Goal: Complete application form

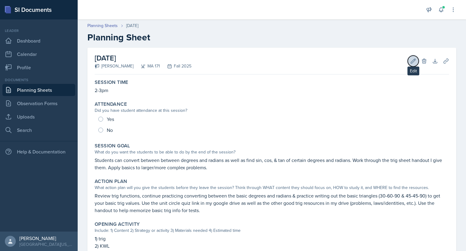
click at [410, 62] on icon at bounding box center [413, 61] width 6 height 6
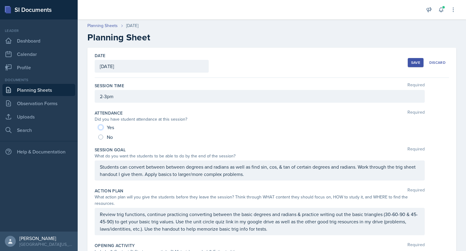
click at [103, 126] on input "Yes" at bounding box center [100, 127] width 5 height 5
radio input "true"
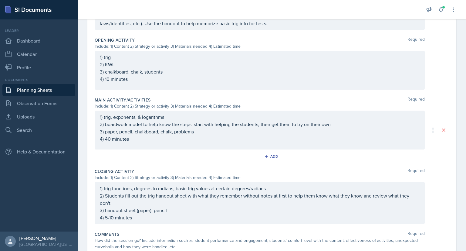
scroll to position [242, 0]
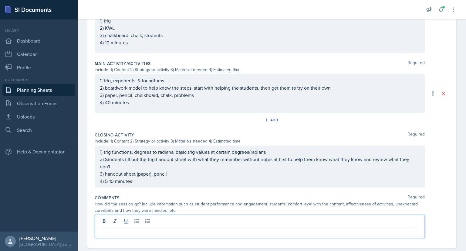
click at [136, 228] on p at bounding box center [260, 231] width 320 height 7
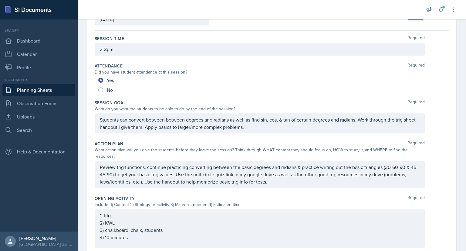
scroll to position [252, 0]
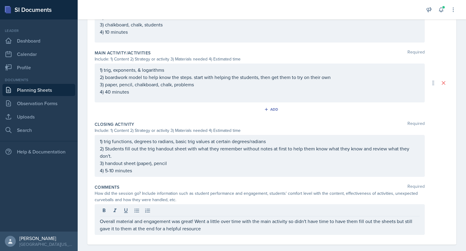
click at [213, 231] on div "Overall material and engagement was great! Went a little over time with the mai…" at bounding box center [260, 219] width 330 height 31
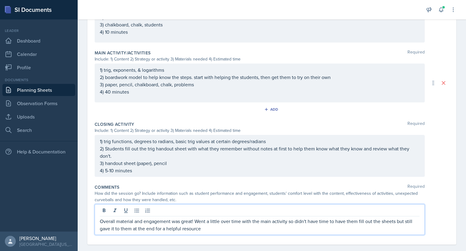
click at [209, 229] on p "Overall material and engagement was great! Went a little over time with the mai…" at bounding box center [260, 224] width 320 height 15
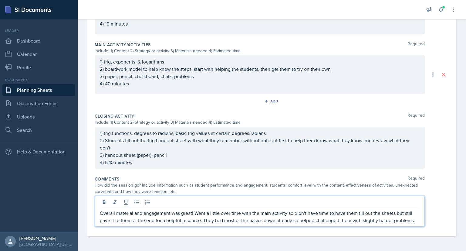
scroll to position [267, 0]
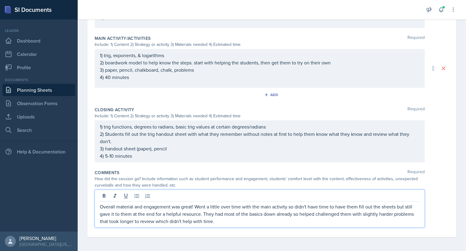
click at [226, 221] on p "Overall material and engagement was great! Went a little over time with the mai…" at bounding box center [260, 214] width 320 height 22
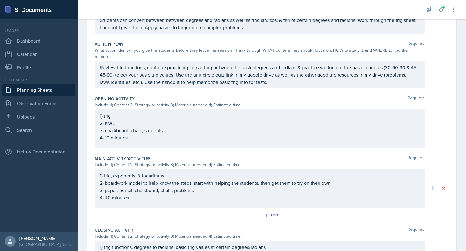
scroll to position [157, 0]
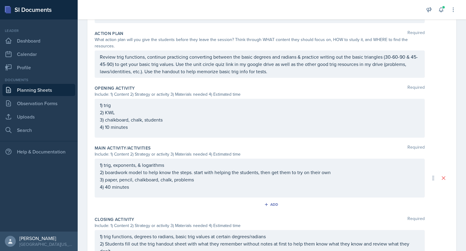
click at [271, 75] on p "Review trig functions, continue practicing converting between the basic degrees…" at bounding box center [260, 64] width 320 height 22
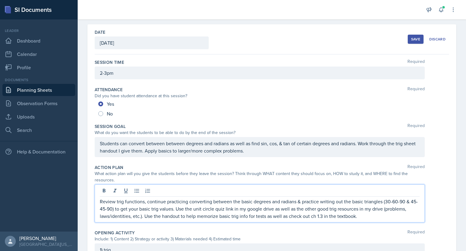
scroll to position [0, 0]
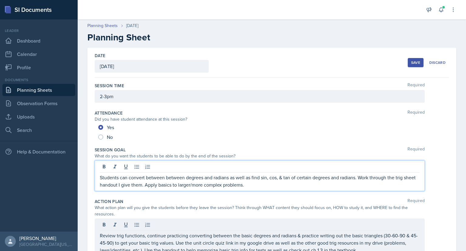
click at [182, 166] on div "Students can convert between between degrees and radians as well as find sin, c…" at bounding box center [260, 175] width 330 height 31
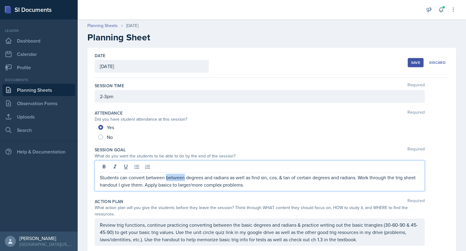
drag, startPoint x: 183, startPoint y: 176, endPoint x: 167, endPoint y: 178, distance: 16.5
click at [167, 178] on p "Students can convert between between degrees and radians as well as find sin, c…" at bounding box center [260, 181] width 320 height 15
click at [413, 62] on div "Save" at bounding box center [415, 62] width 9 height 5
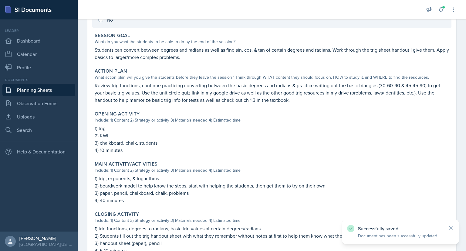
scroll to position [204, 0]
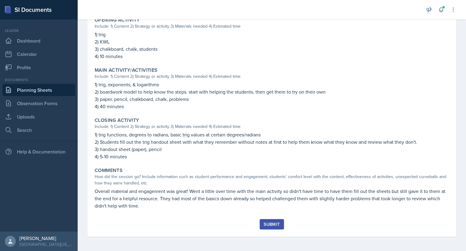
click at [270, 225] on div "Submit" at bounding box center [272, 224] width 16 height 5
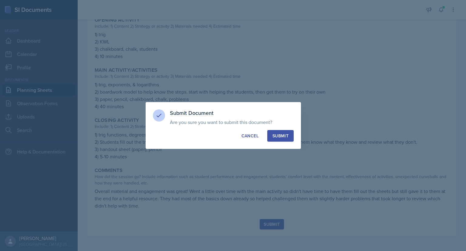
click at [279, 136] on div "Submit" at bounding box center [281, 136] width 16 height 6
radio input "true"
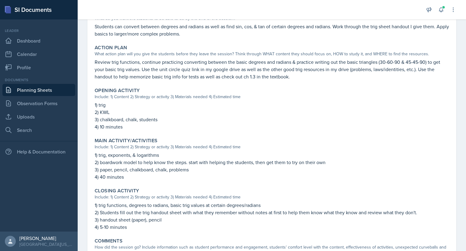
scroll to position [0, 0]
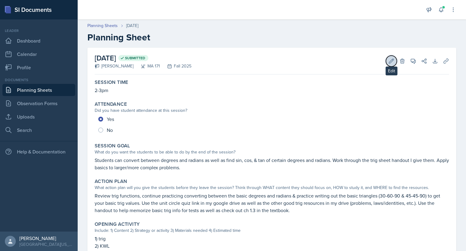
click at [389, 63] on icon at bounding box center [392, 61] width 6 height 6
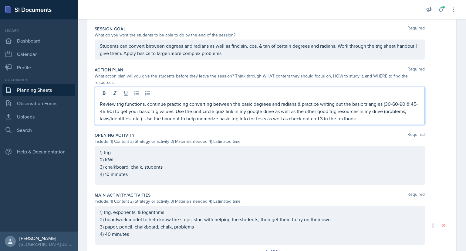
scroll to position [131, 0]
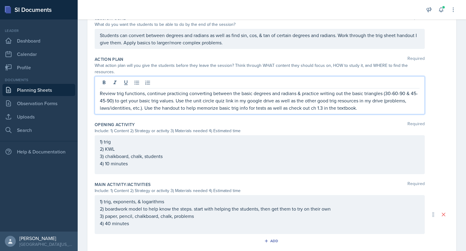
click at [216, 107] on p "Review trig functions, continue practicing converting between the basic degrees…" at bounding box center [260, 101] width 320 height 22
click at [357, 108] on p "Review trig functions, continue practicing converting between the basic degrees…" at bounding box center [260, 101] width 320 height 22
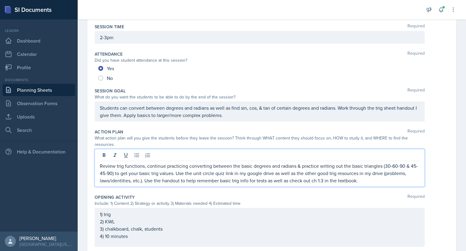
scroll to position [0, 0]
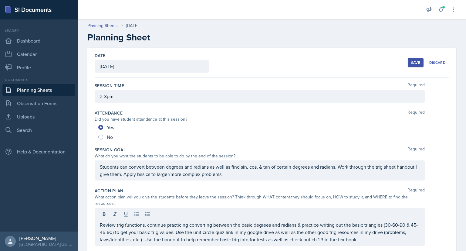
click at [413, 60] on div "Save" at bounding box center [415, 62] width 9 height 5
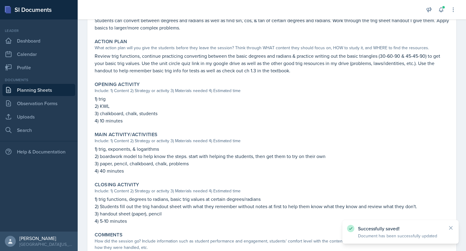
scroll to position [187, 0]
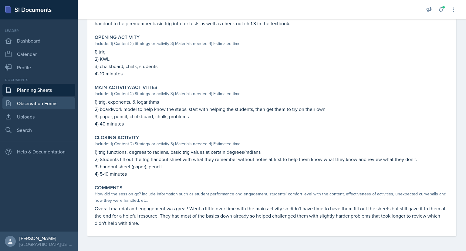
click at [44, 100] on link "Observation Forms" at bounding box center [38, 103] width 73 height 12
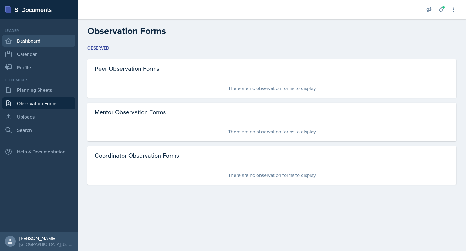
click at [42, 35] on link "Dashboard" at bounding box center [38, 41] width 73 height 12
